Goal: Navigation & Orientation: Find specific page/section

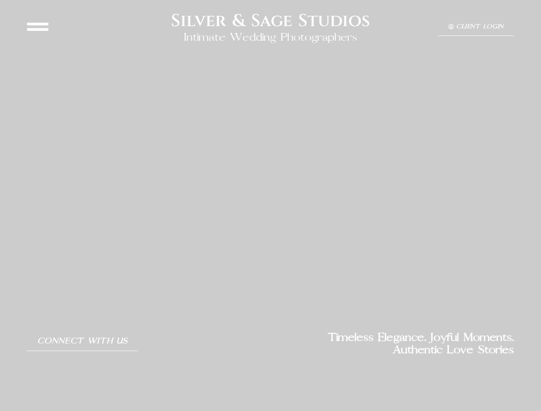
click at [476, 27] on span "Client Login" at bounding box center [480, 27] width 48 height 6
click at [451, 27] on icon at bounding box center [452, 27] width 6 height 6
click at [480, 27] on span "Client Login" at bounding box center [480, 27] width 48 height 6
click at [82, 341] on span "Connect With Us" at bounding box center [82, 341] width 90 height 9
